Goal: Navigation & Orientation: Find specific page/section

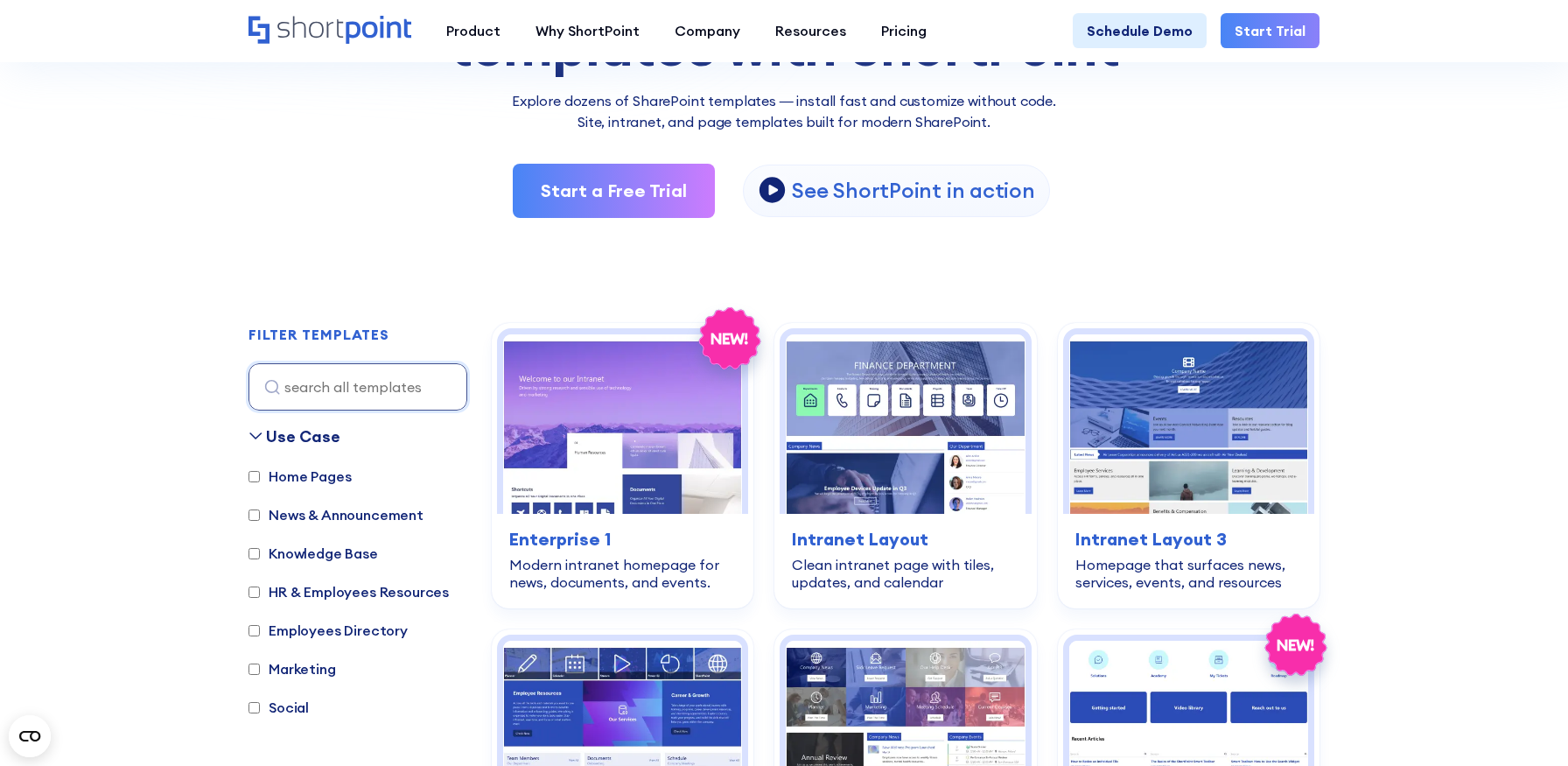
scroll to position [426, 0]
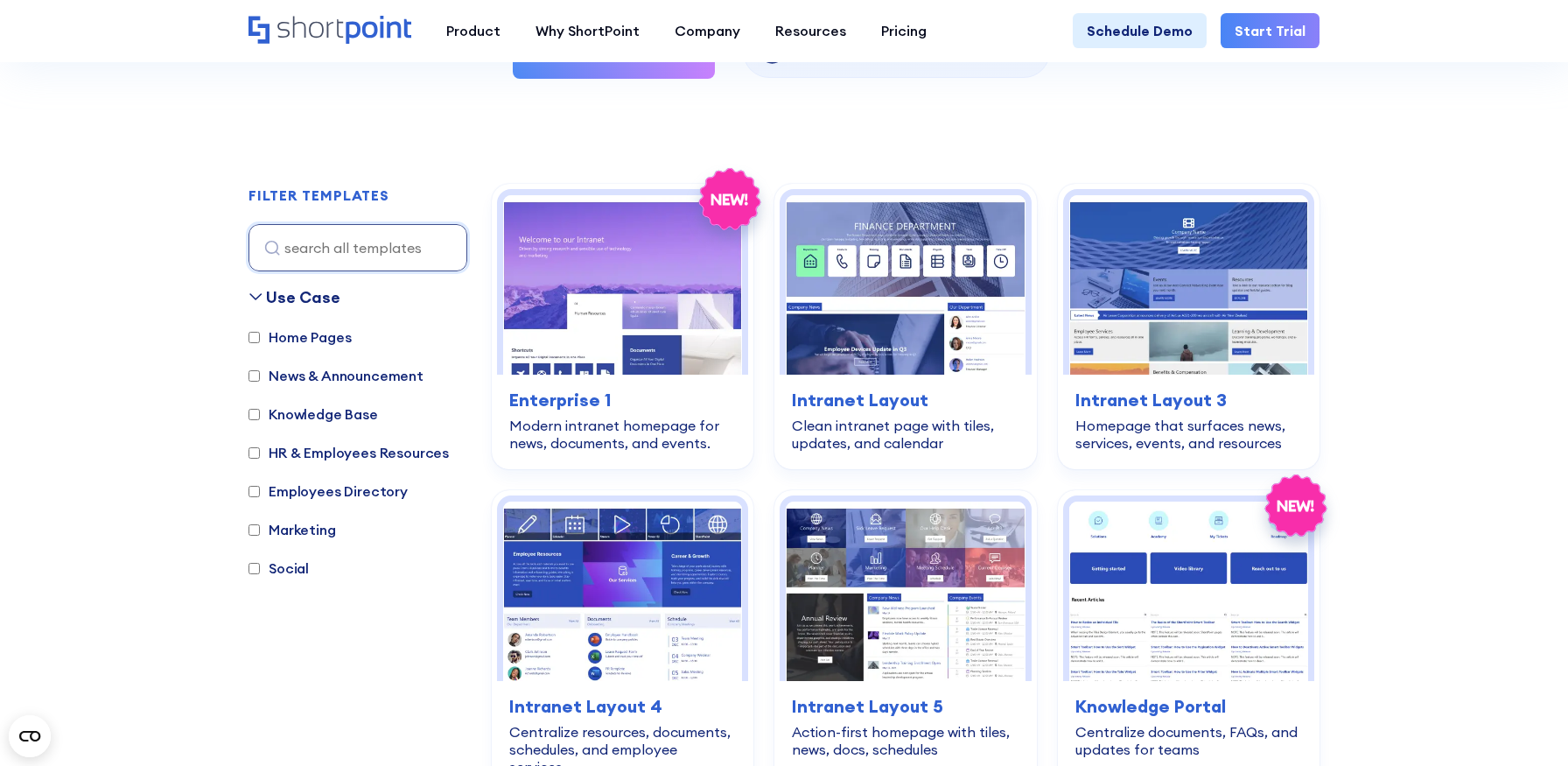
click at [294, 526] on label "Marketing" at bounding box center [292, 529] width 88 height 21
click at [260, 526] on input "Marketing" at bounding box center [255, 530] width 11 height 11
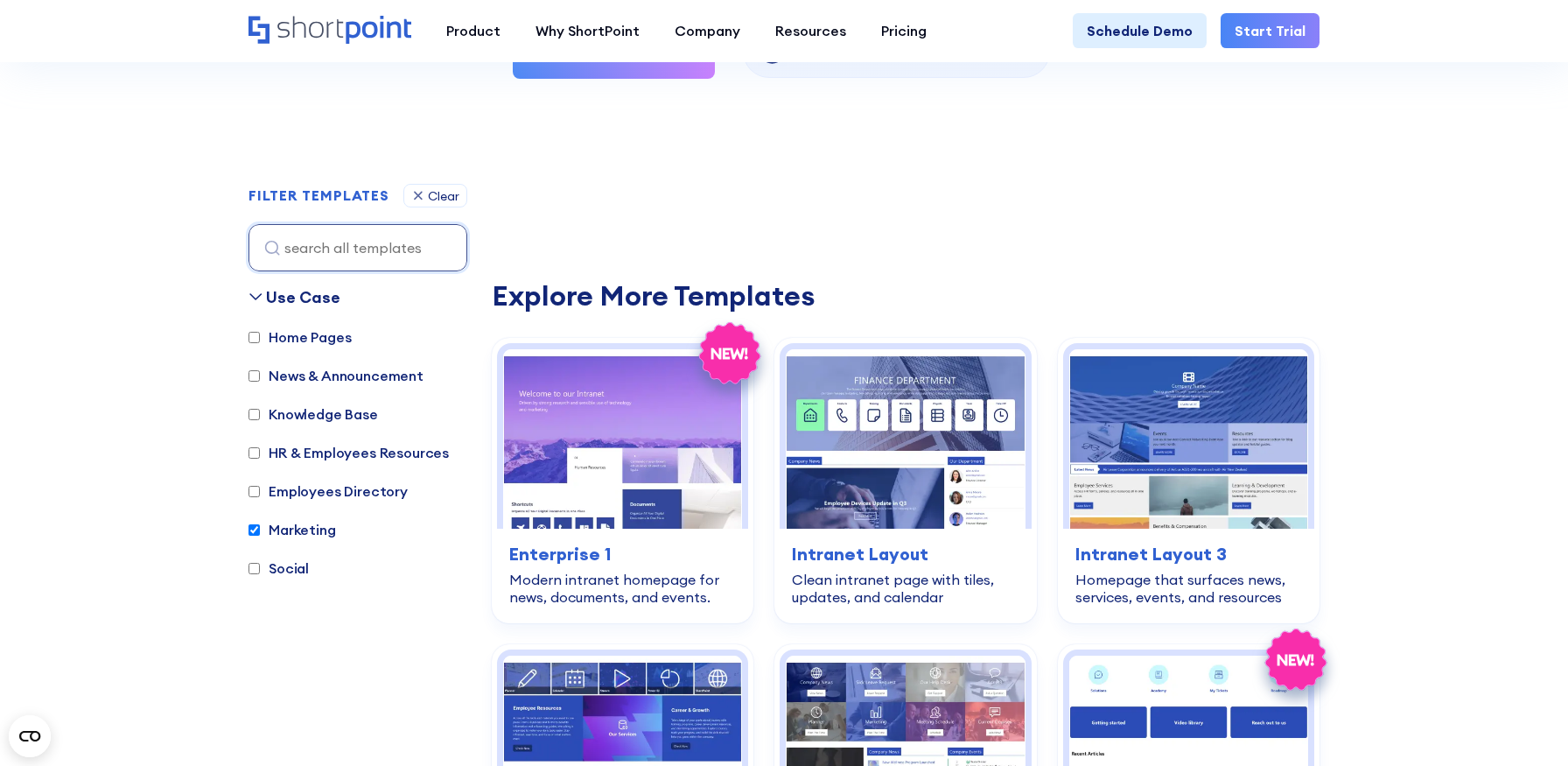
scroll to position [523, 0]
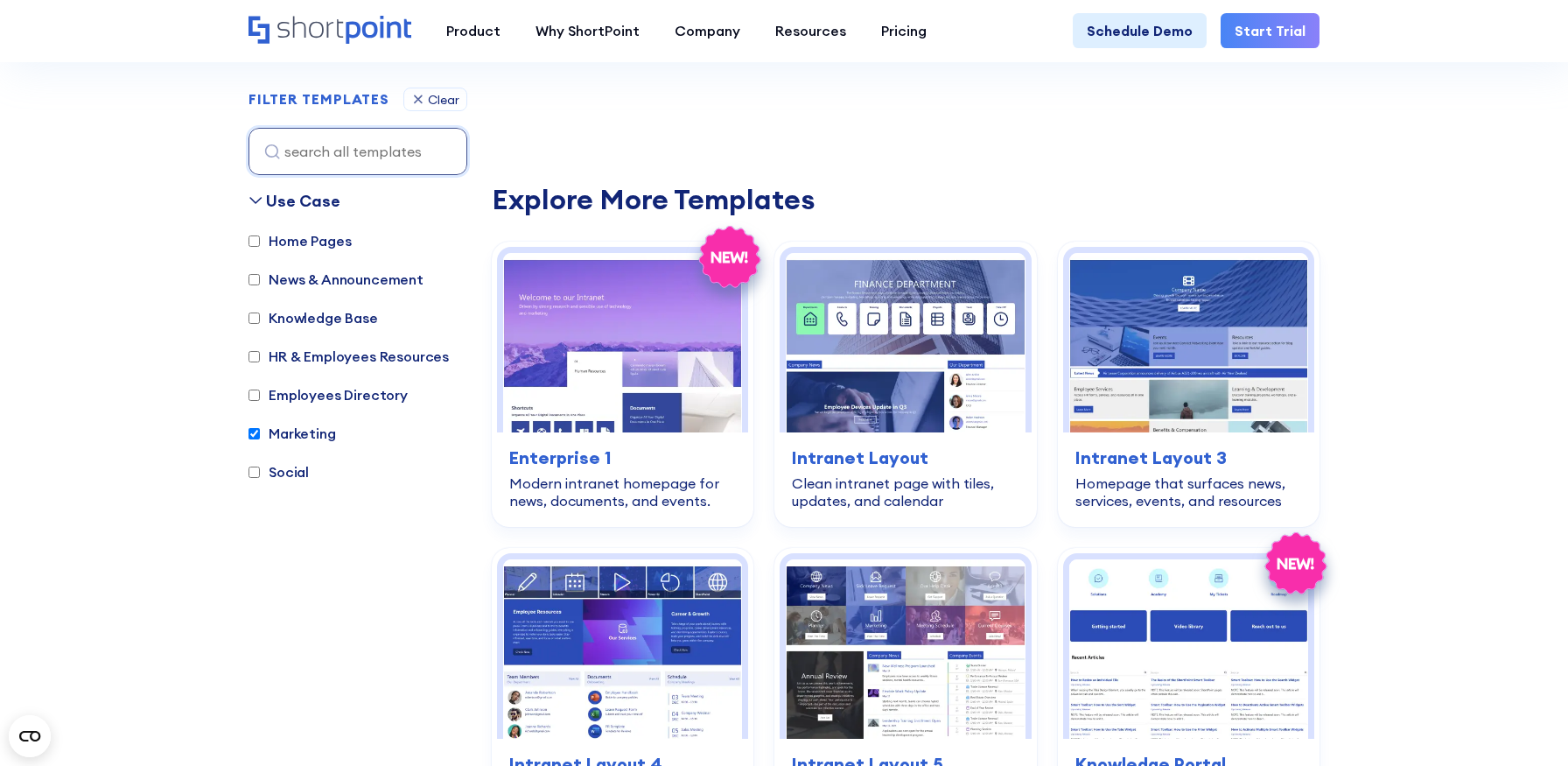
click at [294, 526] on div "Use Case Home Pages News & Announcement Knowledge Base HR & Employees Resources…" at bounding box center [358, 441] width 219 height 504
click at [295, 436] on label "Marketing" at bounding box center [292, 433] width 88 height 21
click at [260, 436] on input "Marketing" at bounding box center [255, 434] width 11 height 11
checkbox input "false"
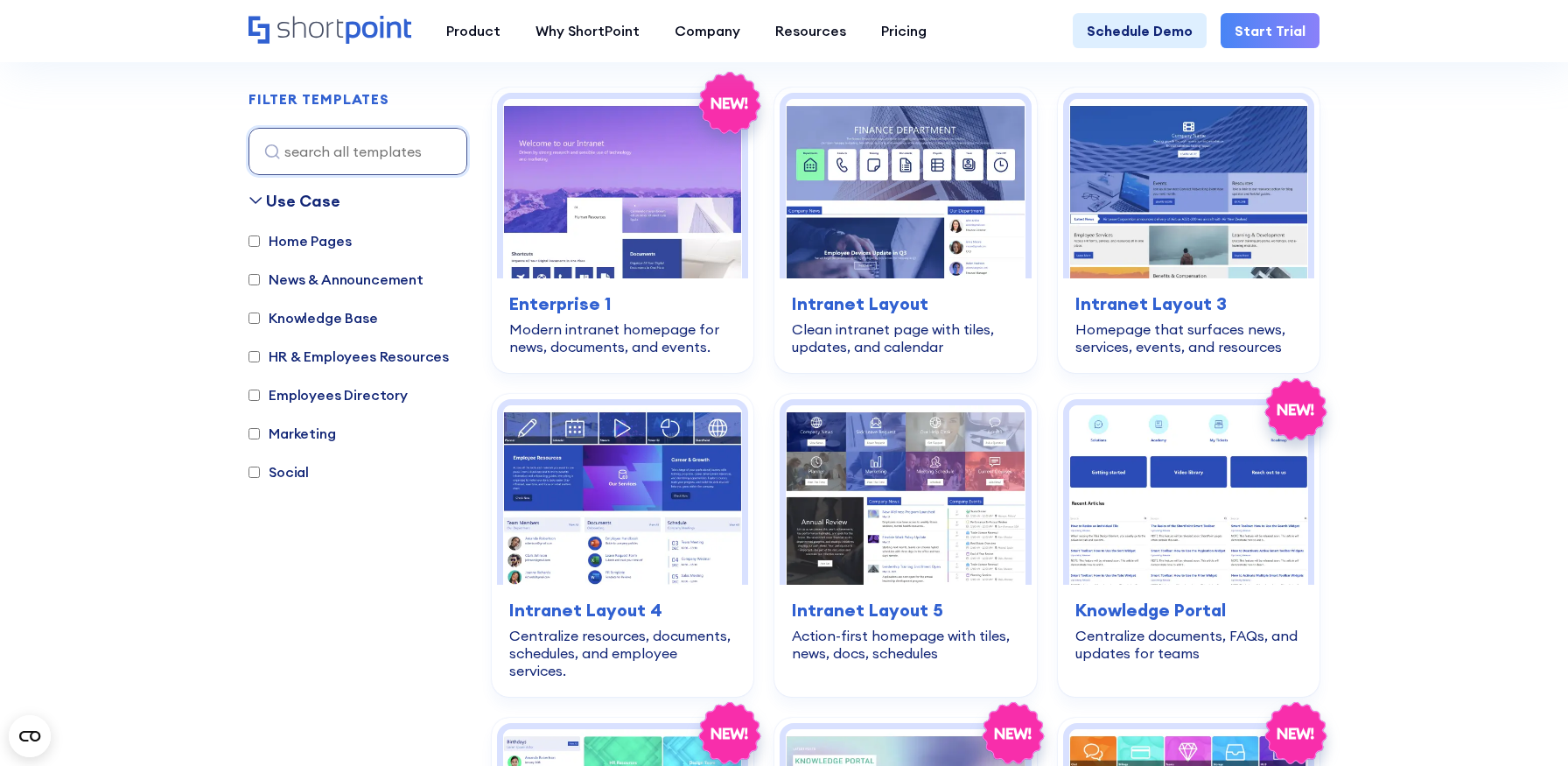
click at [277, 458] on div "Home Pages News & Announcement Knowledge Base HR & Employees Resources Employee…" at bounding box center [358, 365] width 219 height 270
click at [277, 468] on label "Social" at bounding box center [279, 472] width 60 height 21
click at [260, 468] on input "Social" at bounding box center [255, 473] width 11 height 11
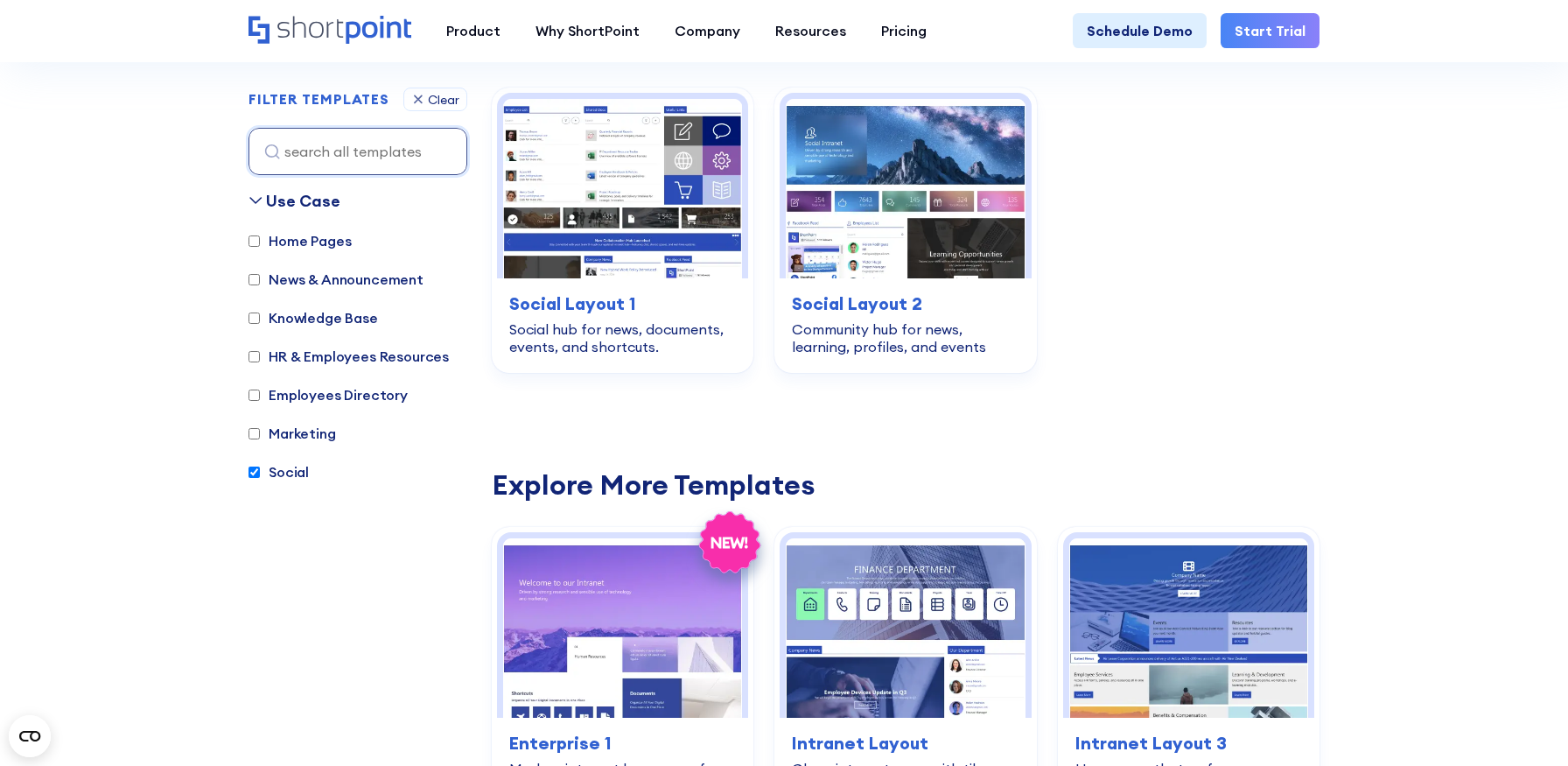
click at [282, 473] on label "Social" at bounding box center [279, 472] width 60 height 21
click at [260, 473] on input "Social" at bounding box center [255, 473] width 11 height 11
checkbox input "false"
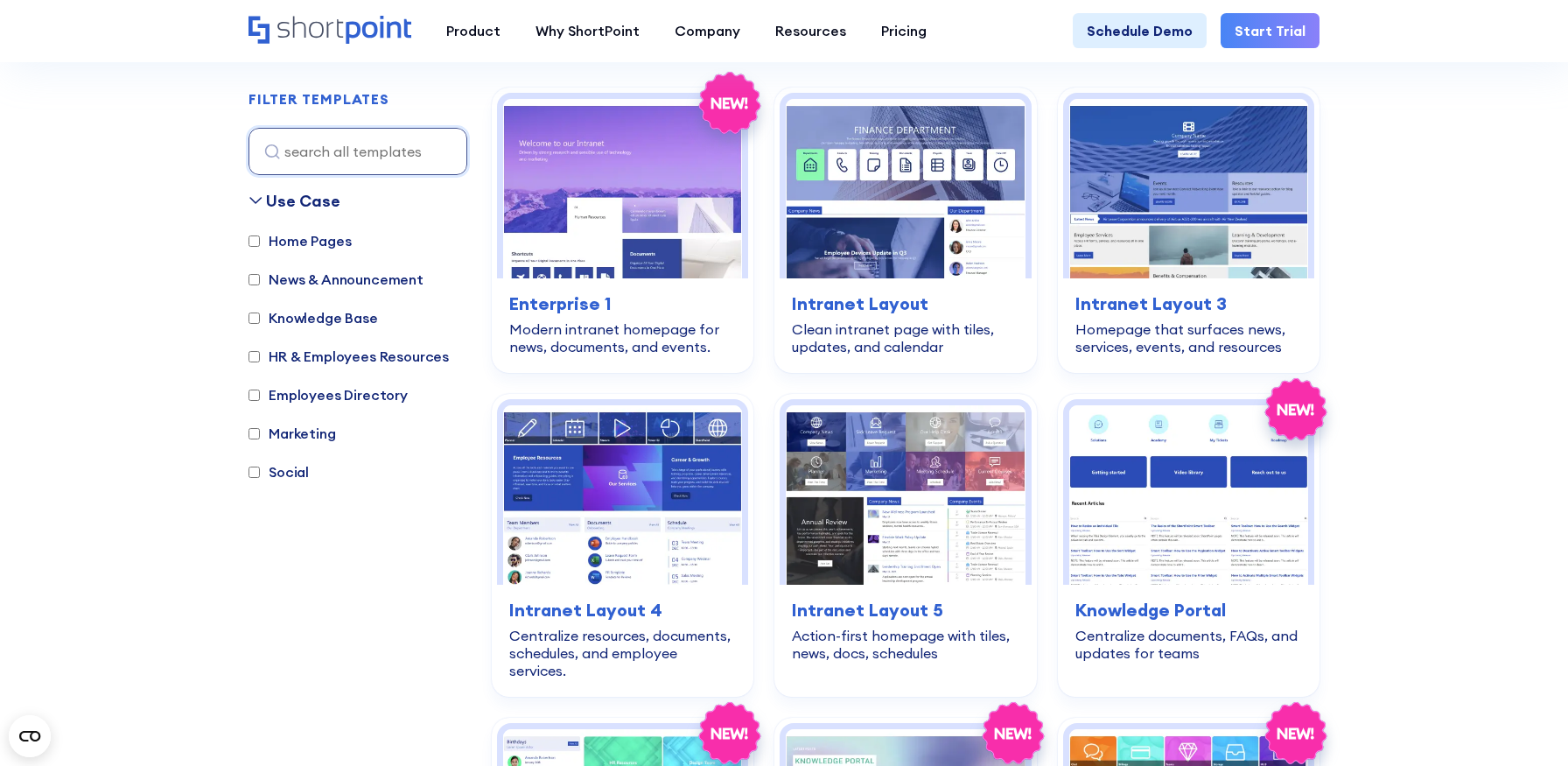
click at [317, 238] on label "Home Pages" at bounding box center [300, 241] width 103 height 21
click at [260, 238] on input "Home Pages" at bounding box center [255, 241] width 11 height 11
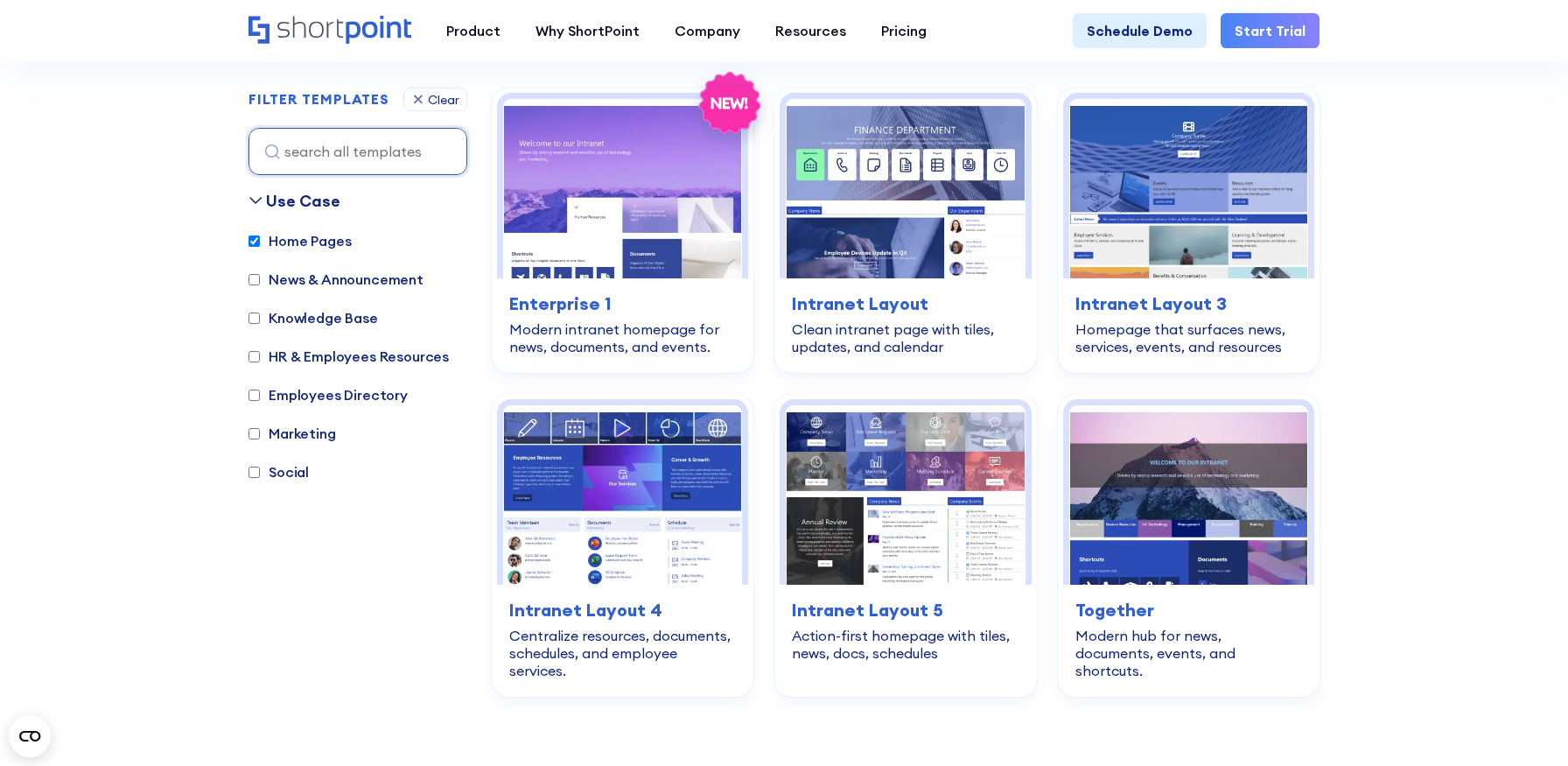
click at [286, 232] on label "Home Pages" at bounding box center [300, 241] width 103 height 21
click at [260, 236] on input "Home Pages" at bounding box center [255, 241] width 11 height 11
checkbox input "false"
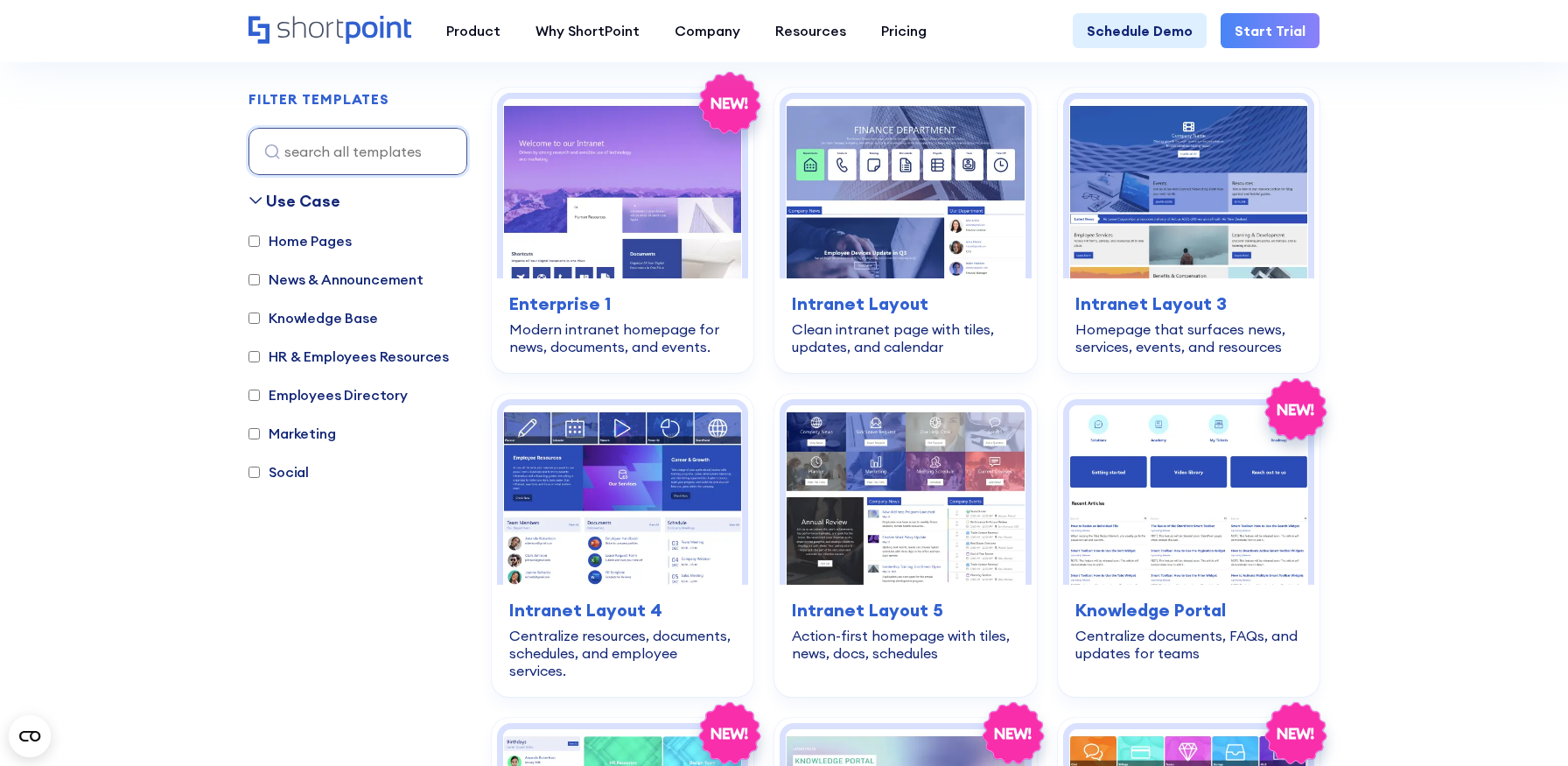
click at [347, 354] on label "HR & Employees Resources" at bounding box center [349, 357] width 201 height 21
click at [260, 354] on input "HR & Employees Resources" at bounding box center [255, 357] width 11 height 11
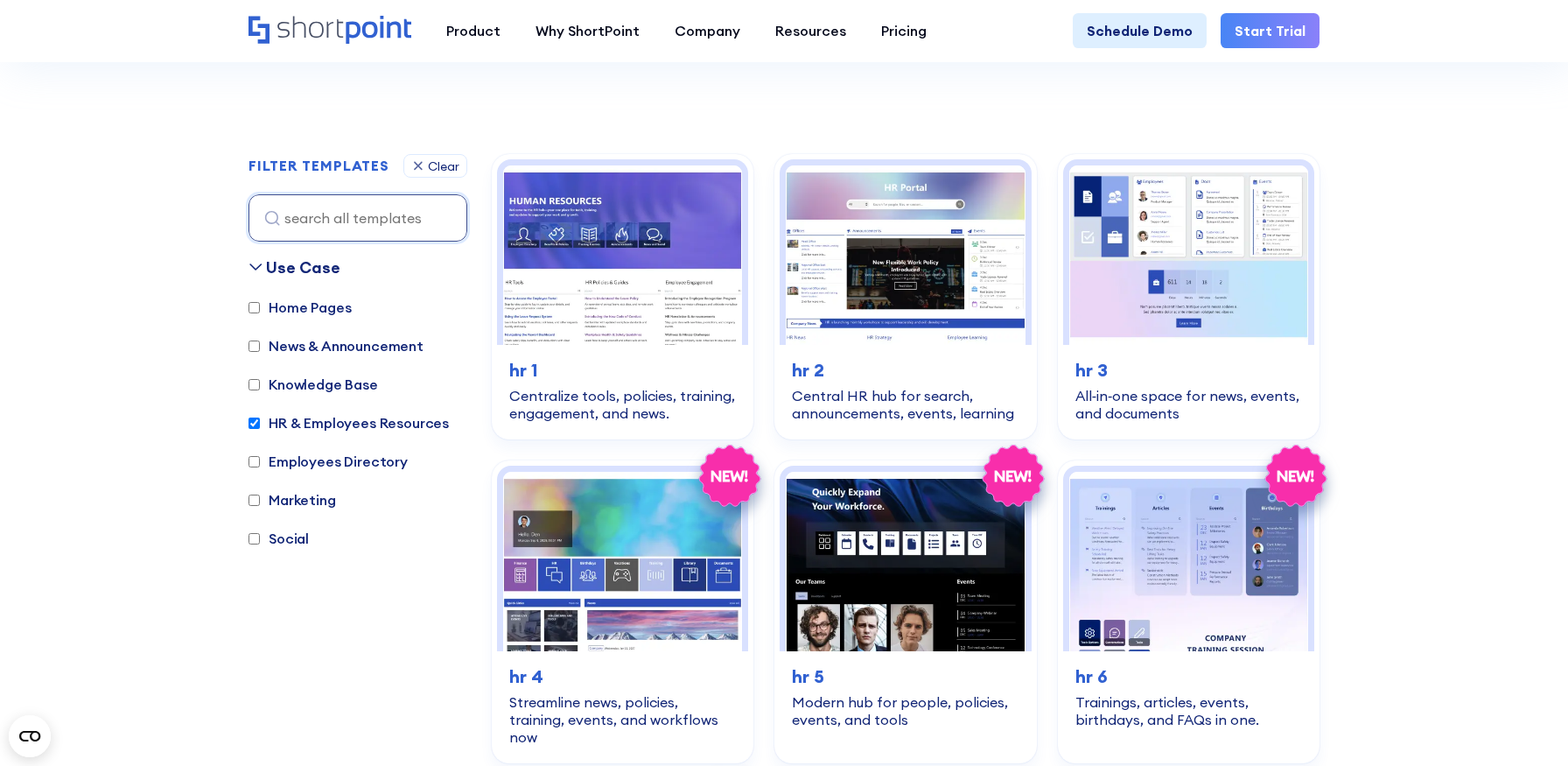
scroll to position [309, 0]
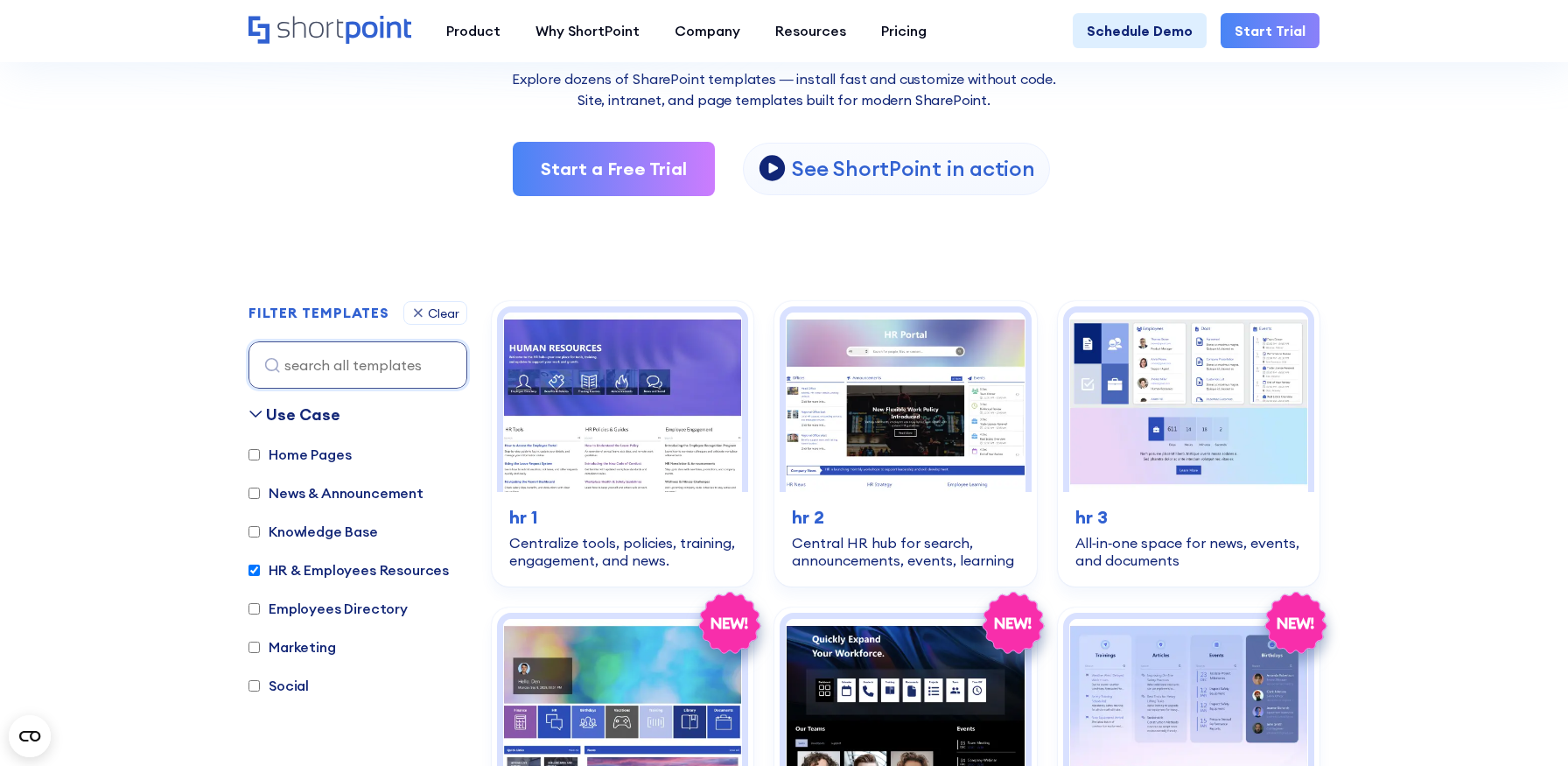
click at [369, 566] on label "HR & Employees Resources" at bounding box center [349, 570] width 201 height 21
click at [260, 566] on input "HR & Employees Resources" at bounding box center [255, 571] width 11 height 11
checkbox input "false"
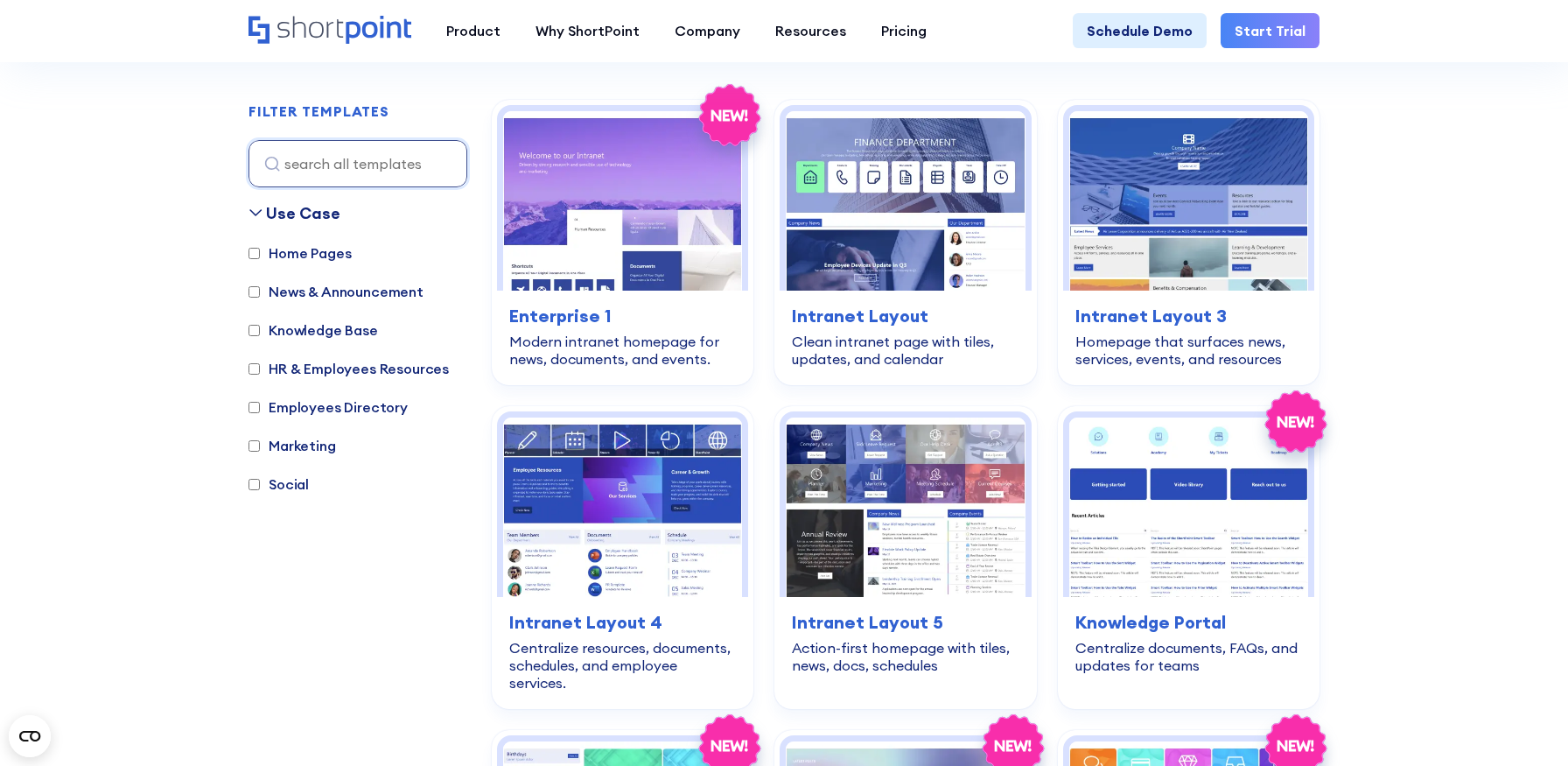
scroll to position [523, 0]
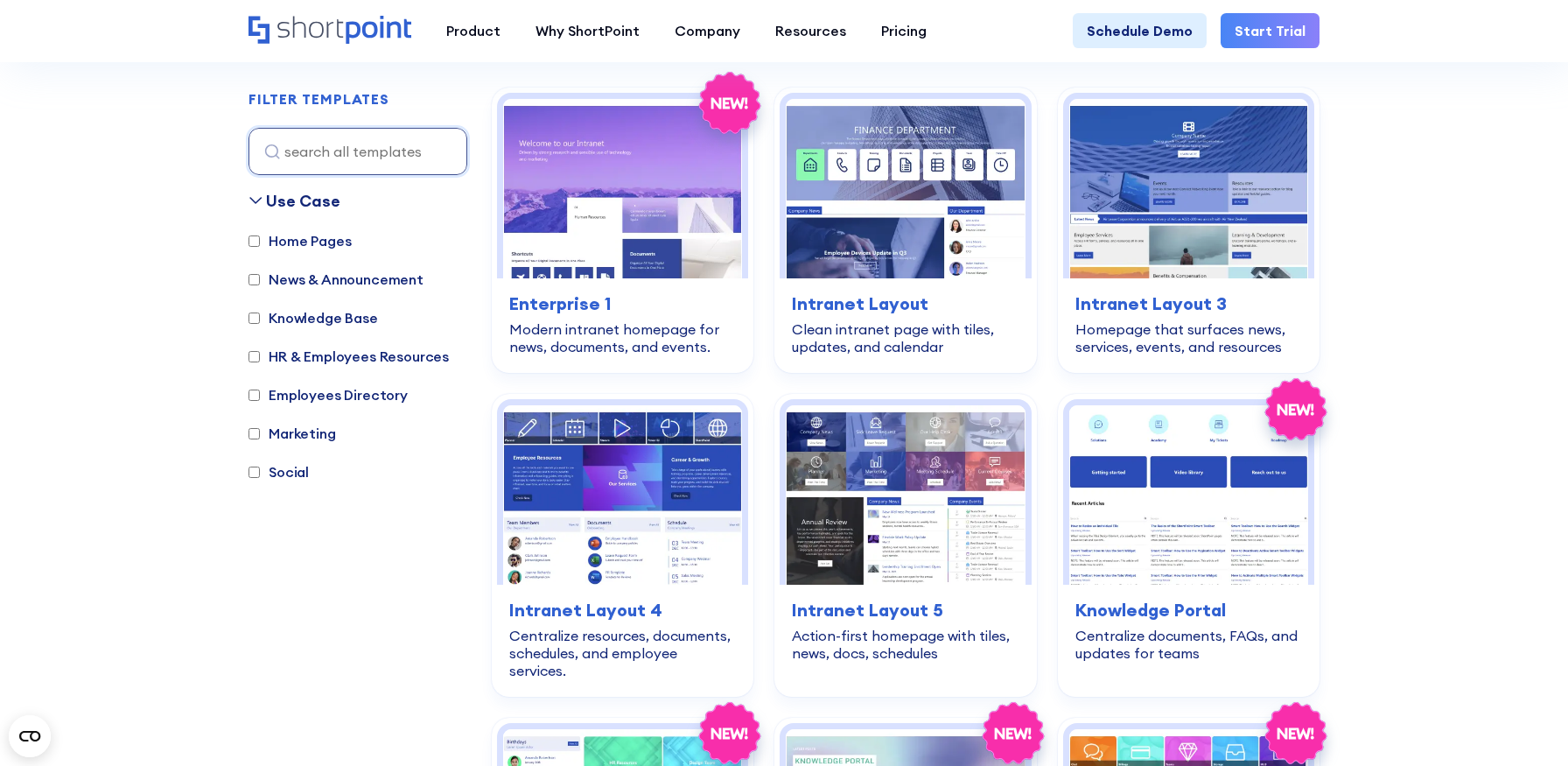
click at [340, 323] on label "Knowledge Base" at bounding box center [313, 318] width 129 height 21
click at [260, 323] on input "Knowledge Base" at bounding box center [255, 318] width 11 height 11
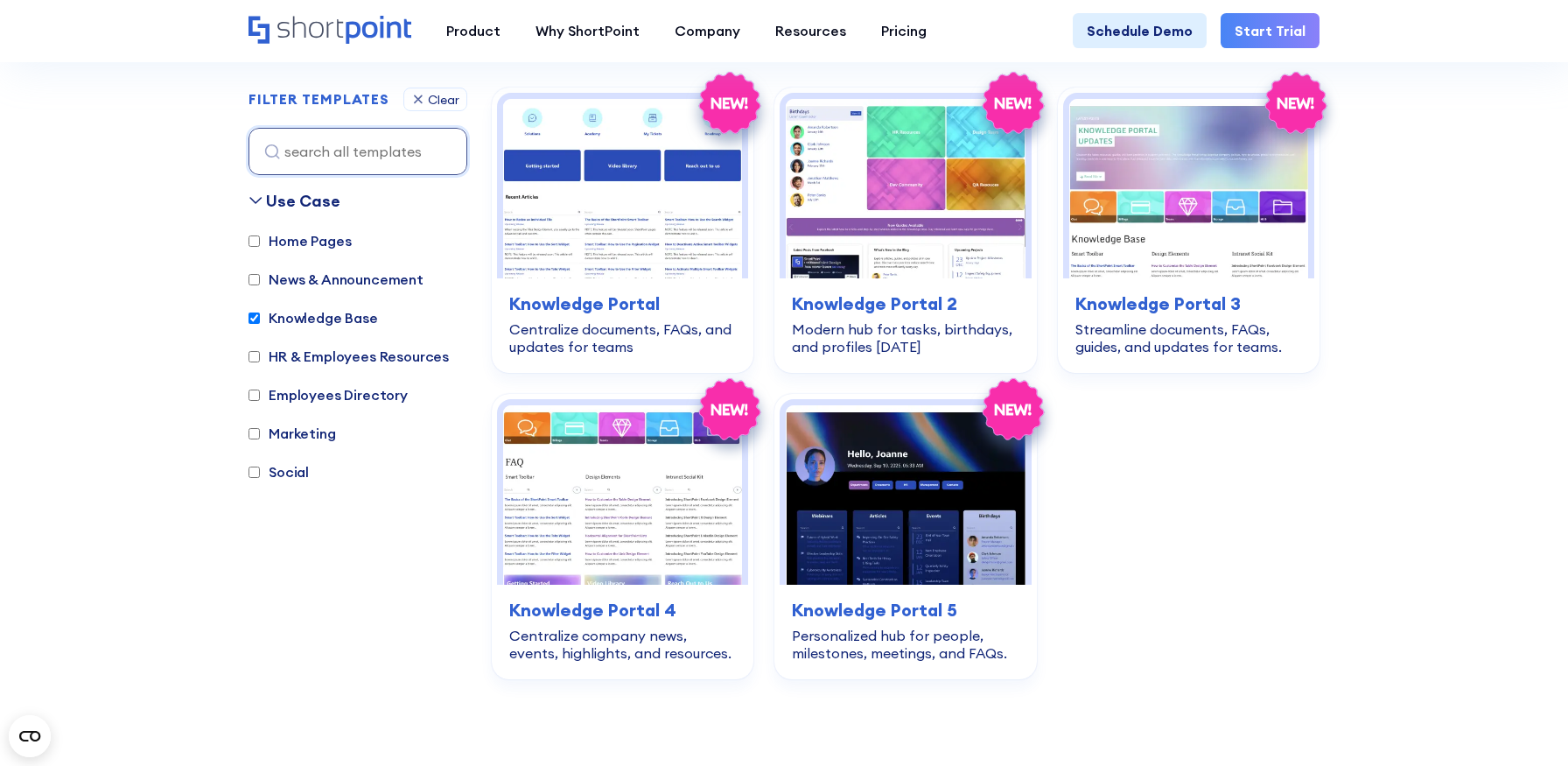
click at [323, 314] on label "Knowledge Base" at bounding box center [313, 318] width 129 height 21
click at [260, 314] on input "Knowledge Base" at bounding box center [255, 318] width 11 height 11
checkbox input "false"
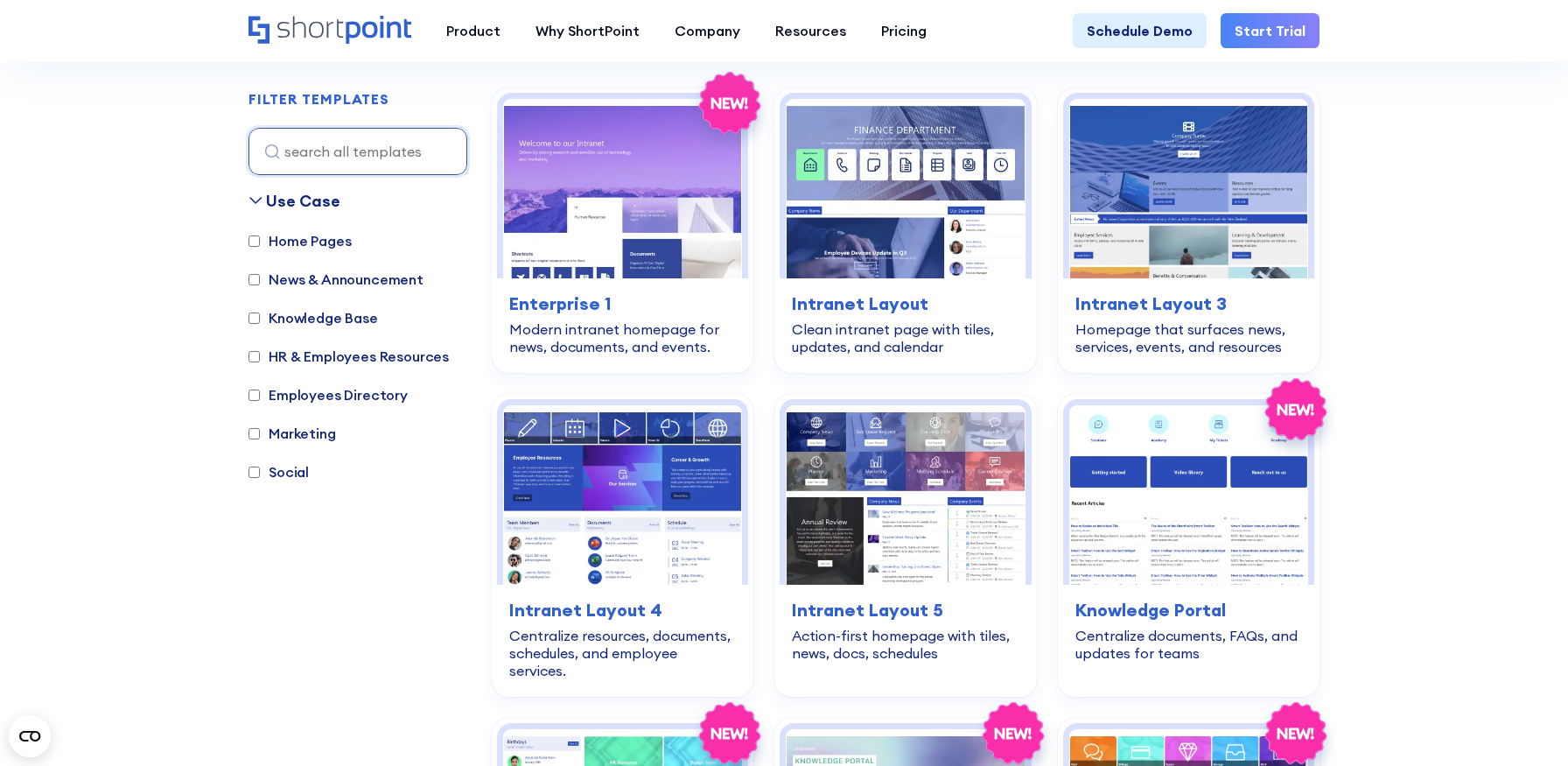
click at [328, 397] on label "Employees Directory" at bounding box center [328, 394] width 159 height 21
click at [260, 397] on input "Employees Directory" at bounding box center [255, 395] width 11 height 11
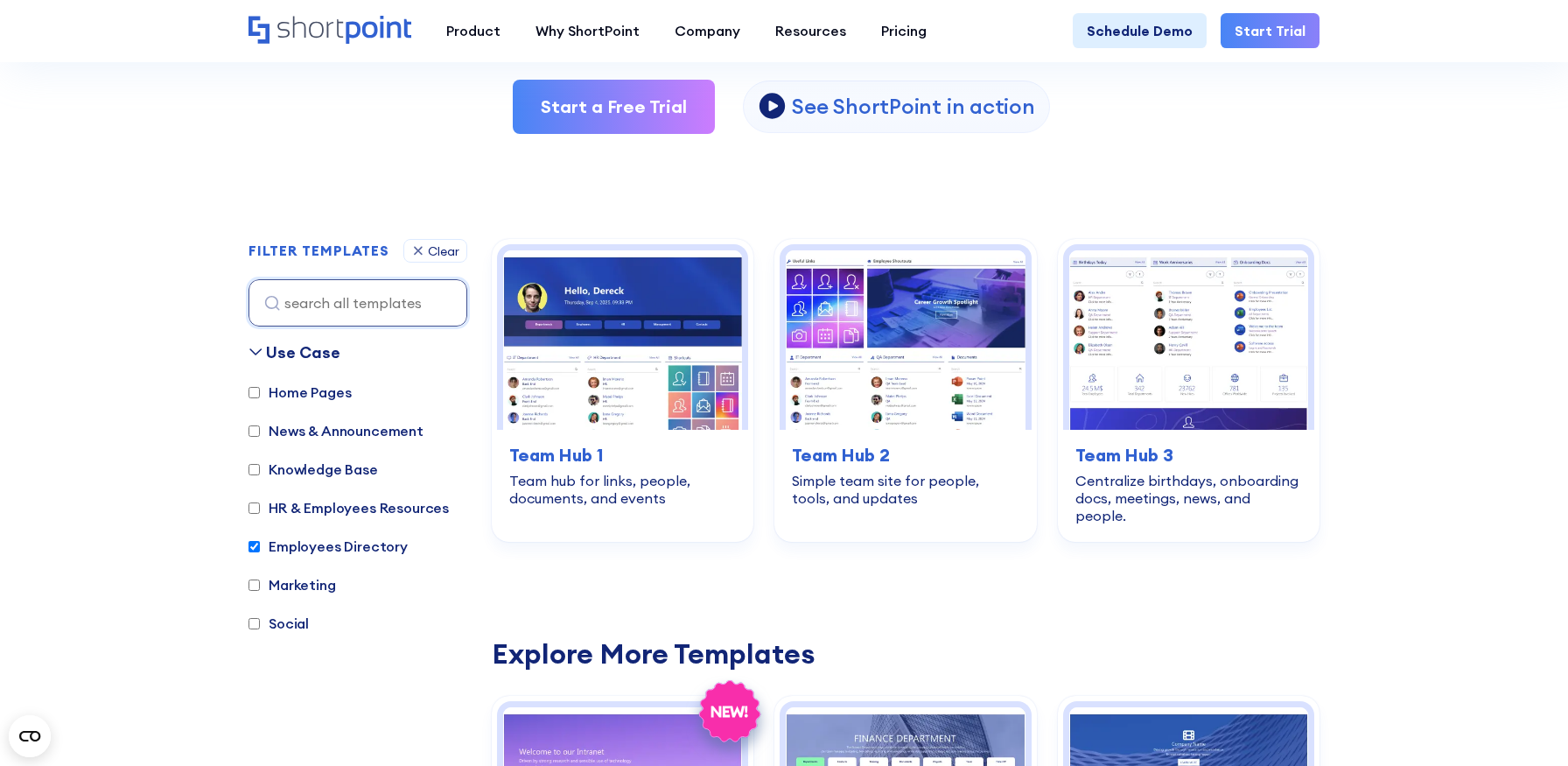
scroll to position [365, 0]
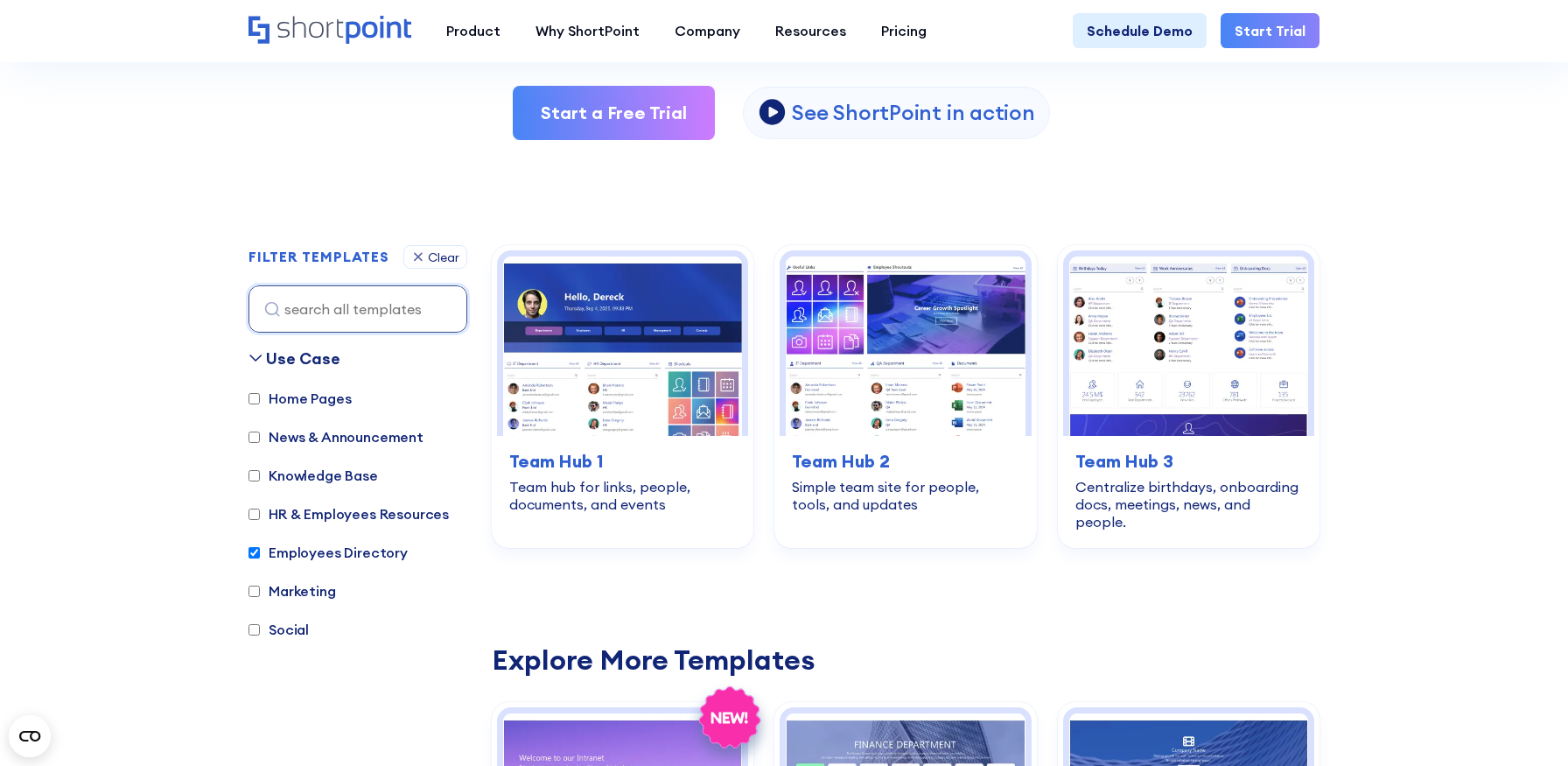
click at [298, 550] on label "Employees Directory" at bounding box center [328, 552] width 159 height 21
click at [260, 550] on input "Employees Directory" at bounding box center [255, 553] width 11 height 11
checkbox input "false"
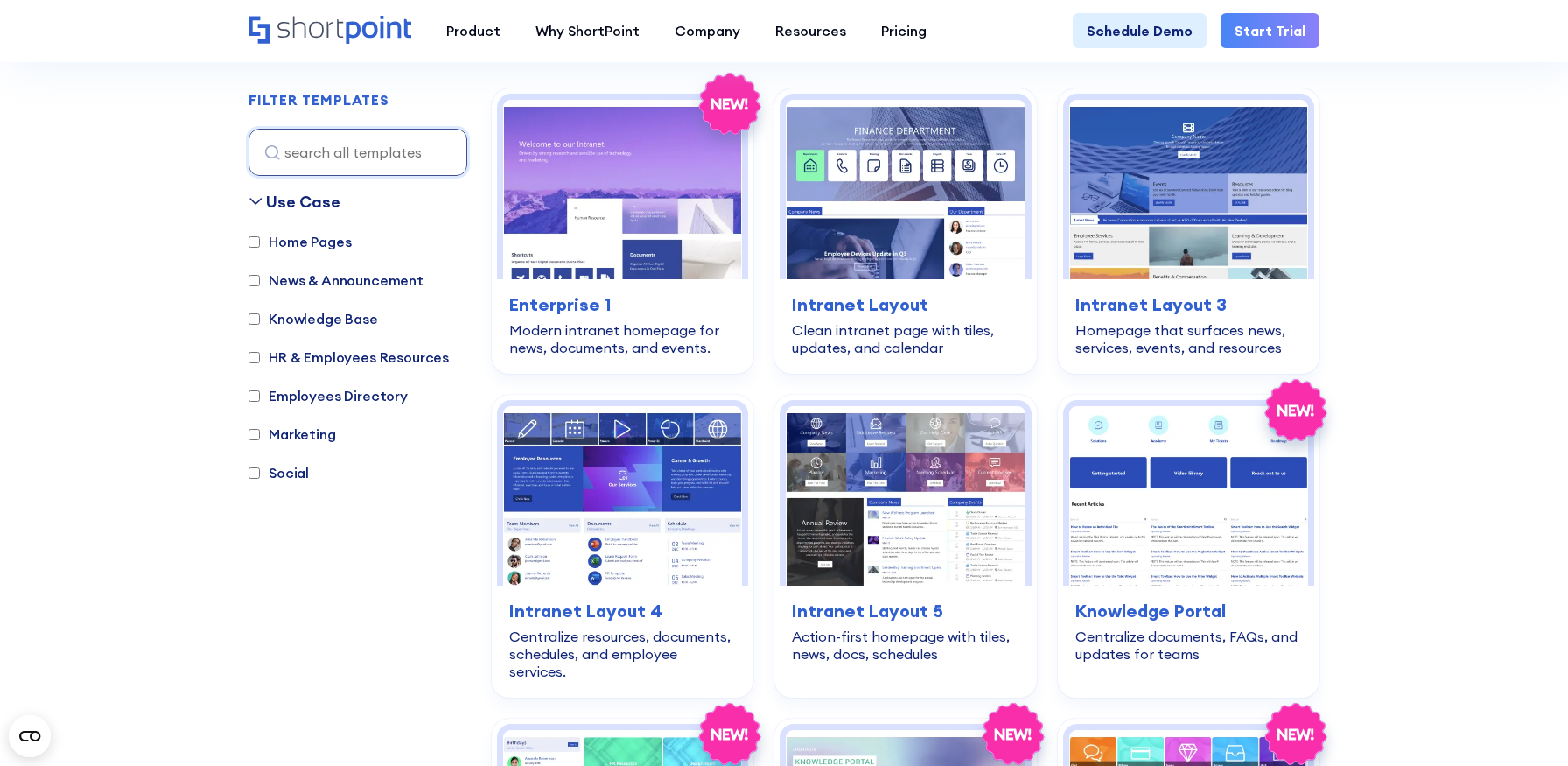
scroll to position [523, 0]
